Goal: Information Seeking & Learning: Compare options

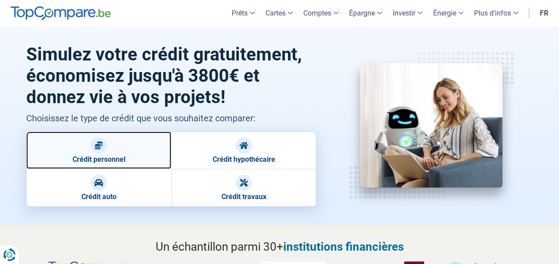
click at [104, 149] on div at bounding box center [99, 145] width 16 height 16
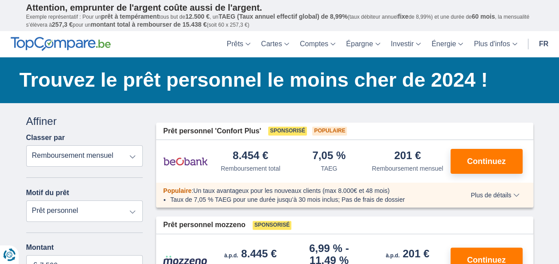
click at [133, 157] on select "Remboursement total TAEG Remboursement mensuel" at bounding box center [84, 155] width 117 height 21
click at [136, 214] on select "Prêt personnel Voiture Moto / vélo Caravane / mobilhome Travaux Energie Rachat …" at bounding box center [84, 211] width 117 height 21
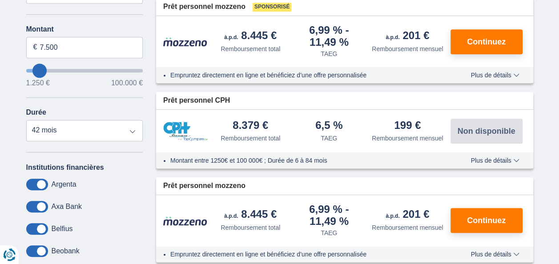
scroll to position [222, 0]
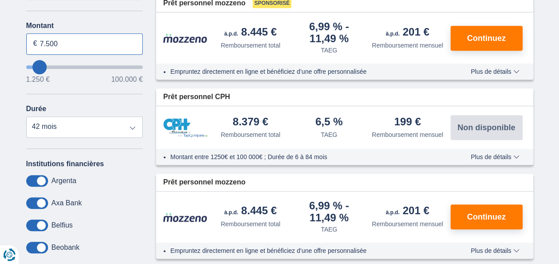
drag, startPoint x: 72, startPoint y: 44, endPoint x: 0, endPoint y: 47, distance: 71.7
type input "1"
type input "3.000"
type input "3250"
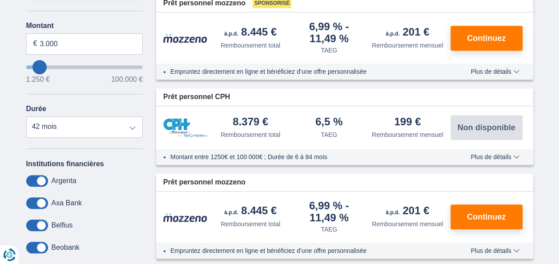
select select "30"
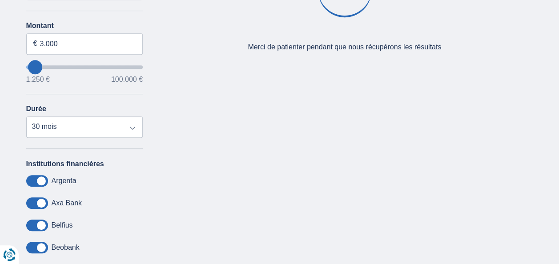
click at [9, 132] on div "× widget.non-eligible-application.title widget.non-eligible-application.text no…" at bounding box center [279, 108] width 559 height 455
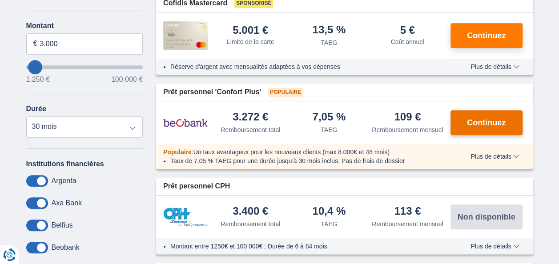
click at [494, 122] on span "Continuez" at bounding box center [486, 123] width 39 height 8
